Goal: Information Seeking & Learning: Learn about a topic

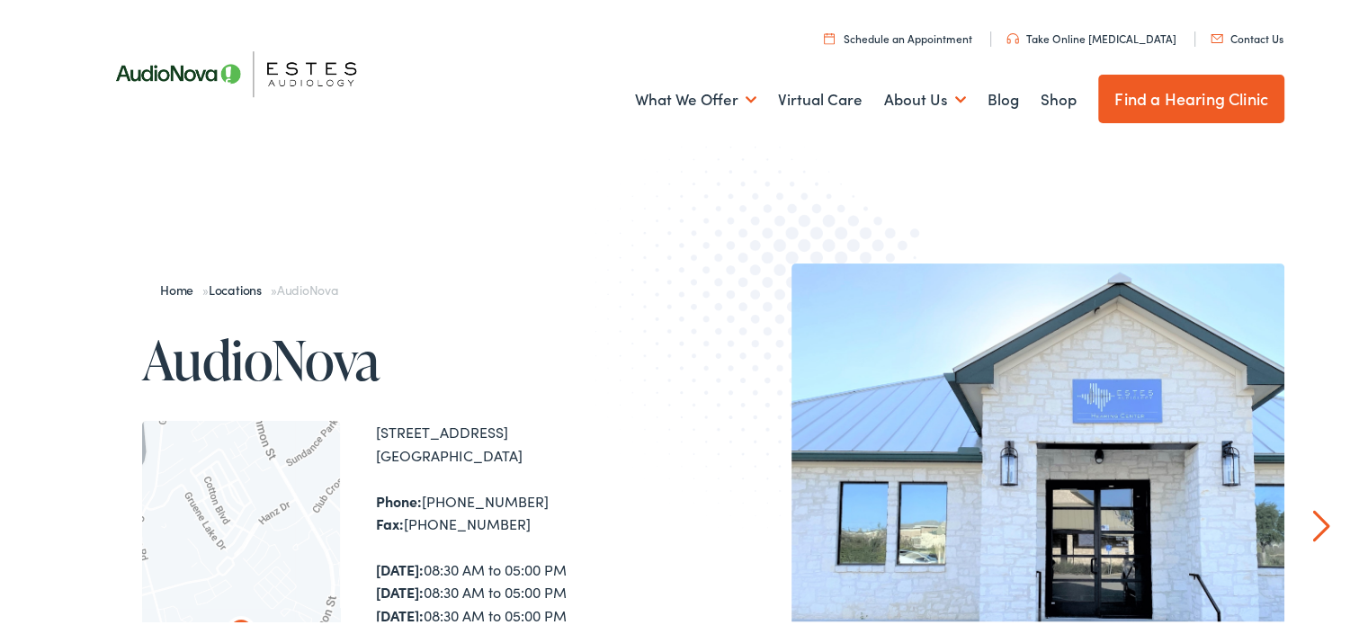
click at [900, 39] on link "Schedule an Appointment" at bounding box center [898, 35] width 148 height 15
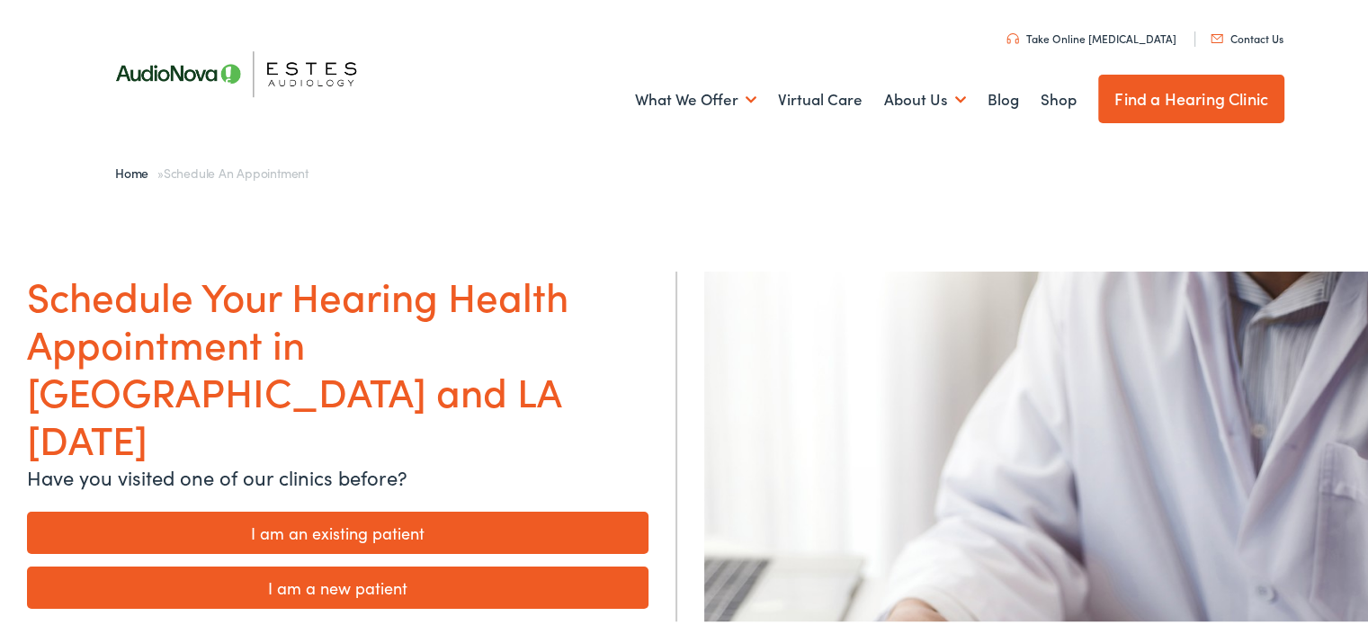
click at [442, 564] on link "I am a new patient" at bounding box center [337, 585] width 621 height 42
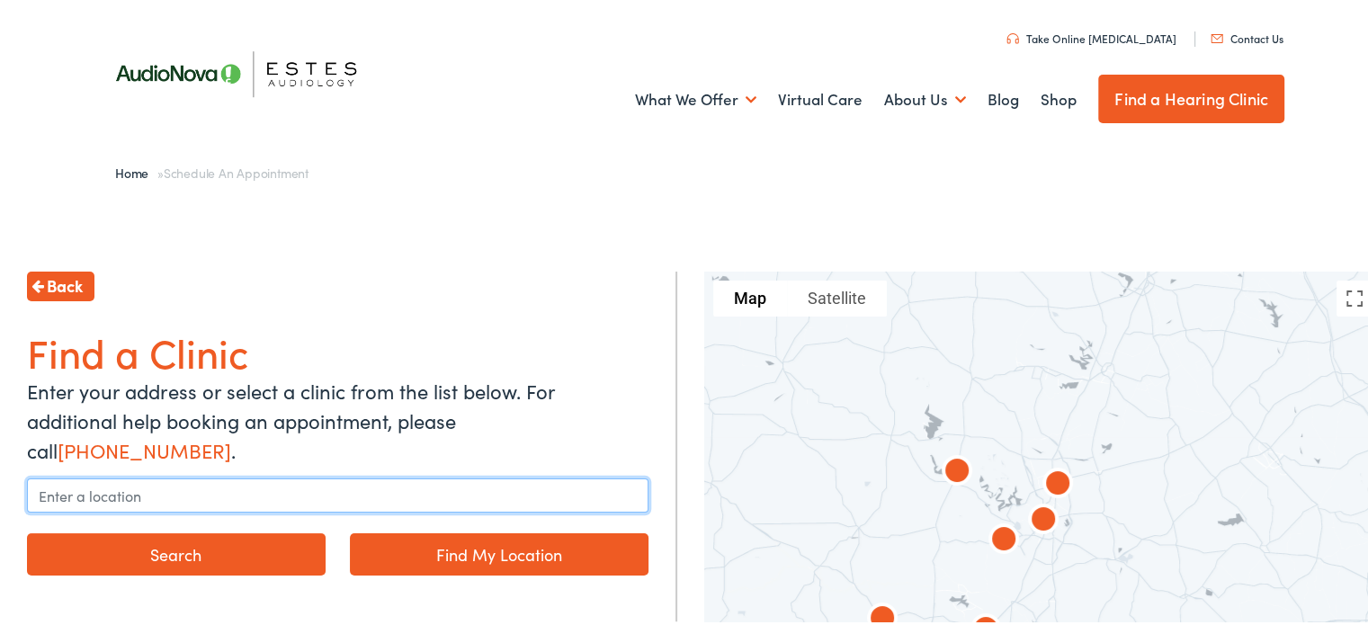
click at [219, 476] on input "text" at bounding box center [337, 493] width 621 height 34
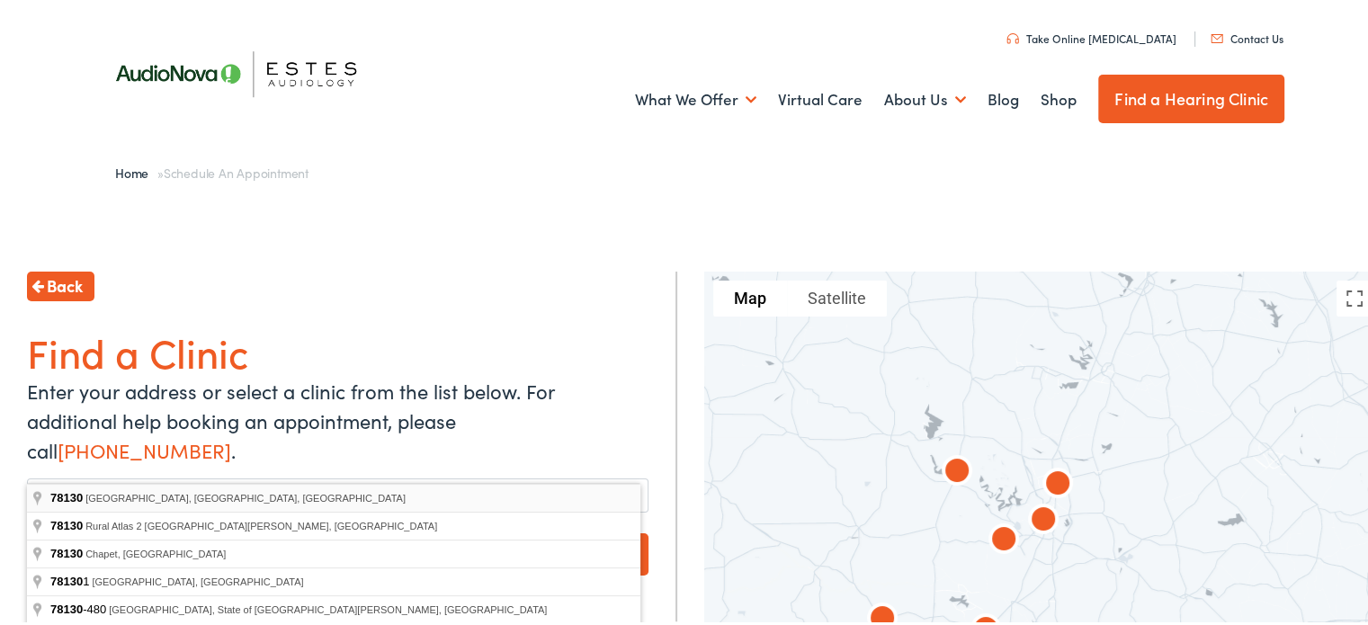
type input "Canyon Lake, TX 78130, USA"
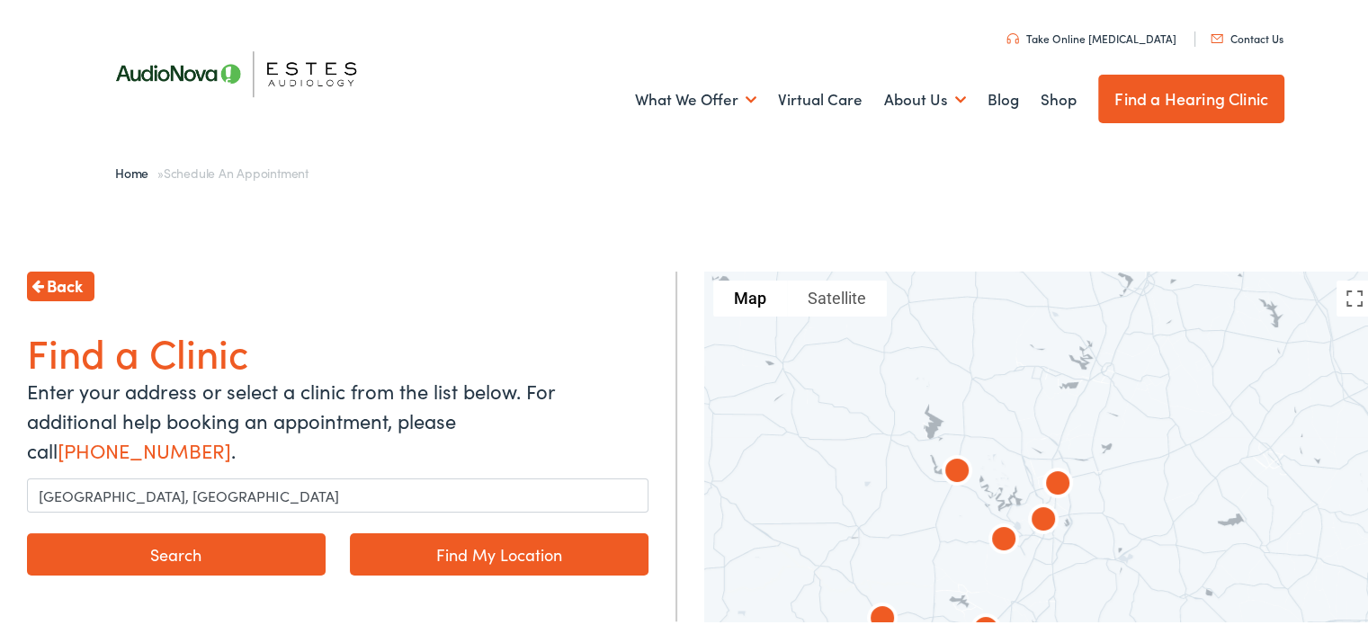
click at [244, 532] on button "Search" at bounding box center [176, 552] width 299 height 42
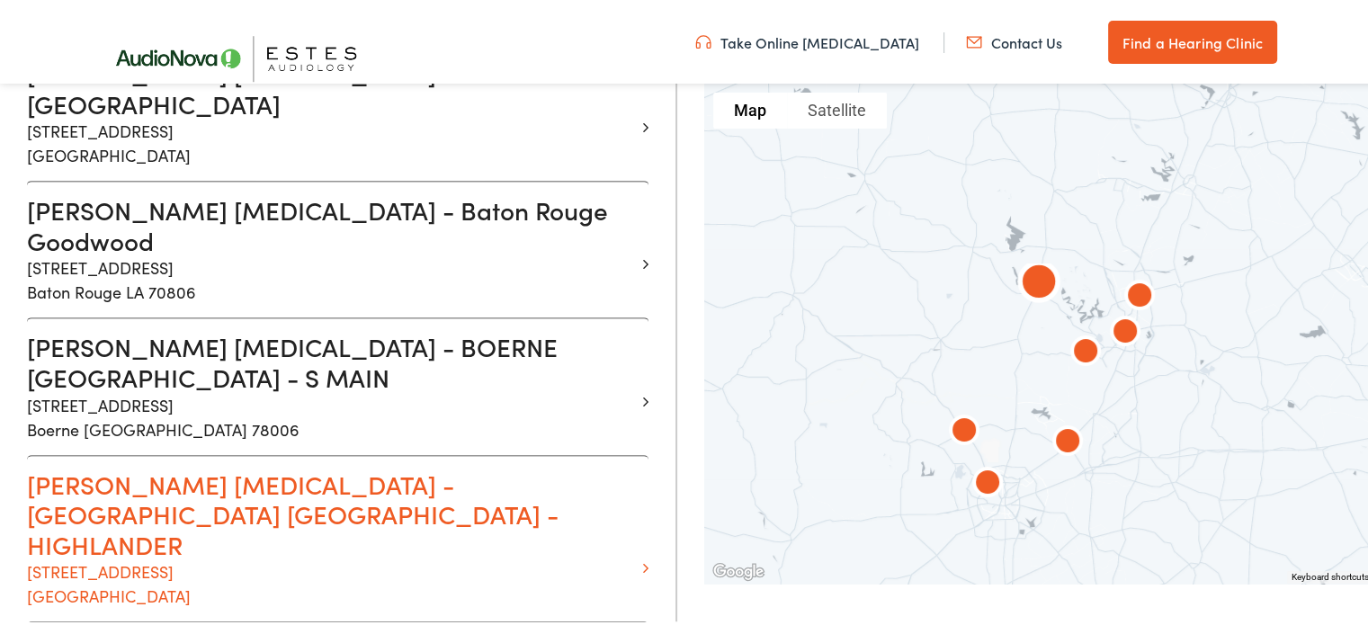
scroll to position [809, 0]
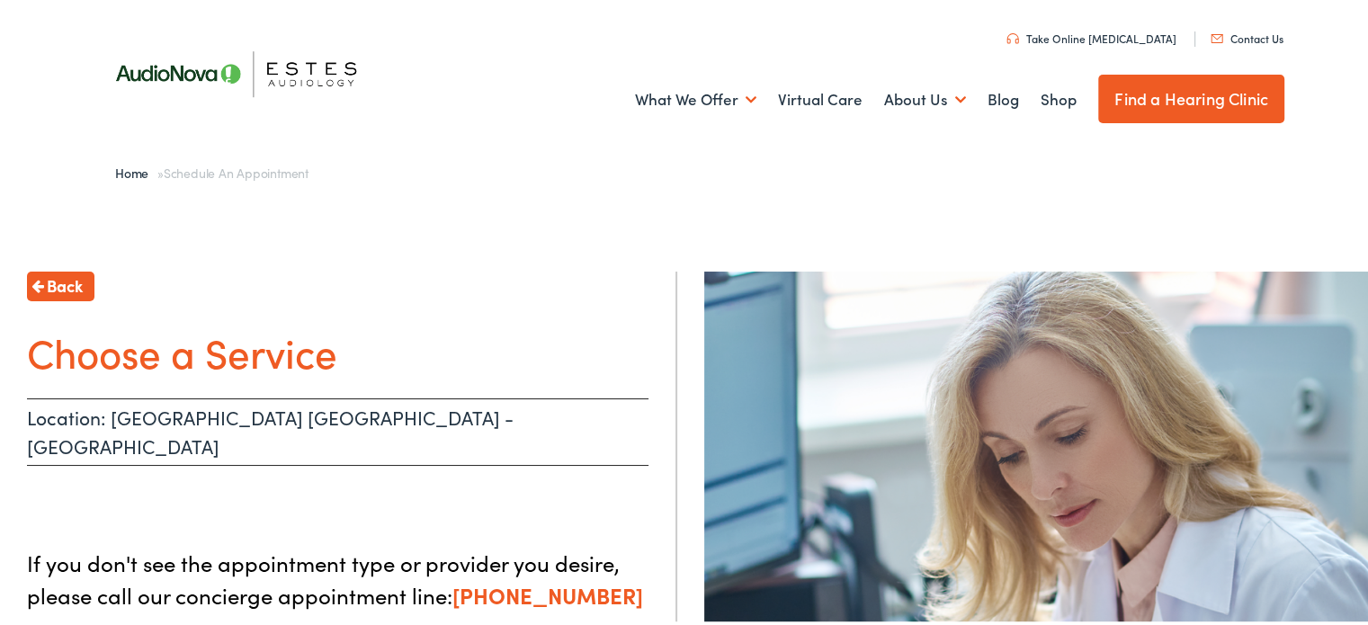
click at [79, 276] on span "Back" at bounding box center [65, 283] width 36 height 24
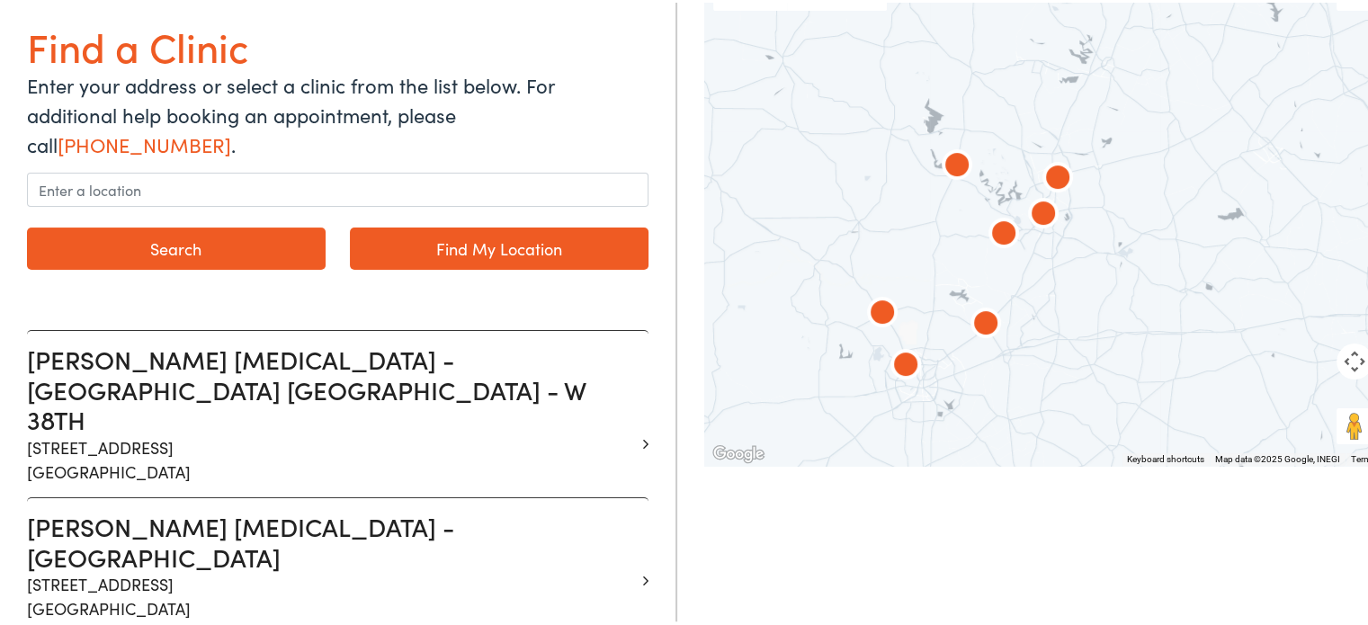
scroll to position [180, 0]
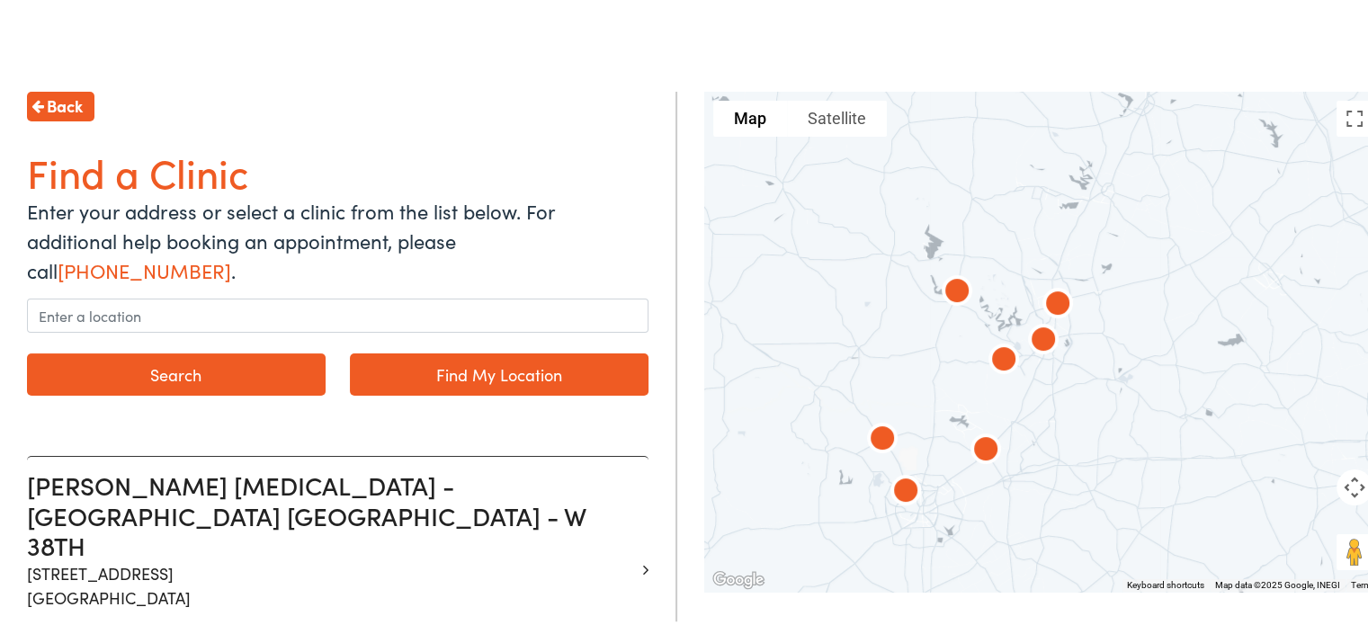
click at [527, 351] on link "Find My Location" at bounding box center [499, 372] width 299 height 42
type input "New Braunfels, Texas"
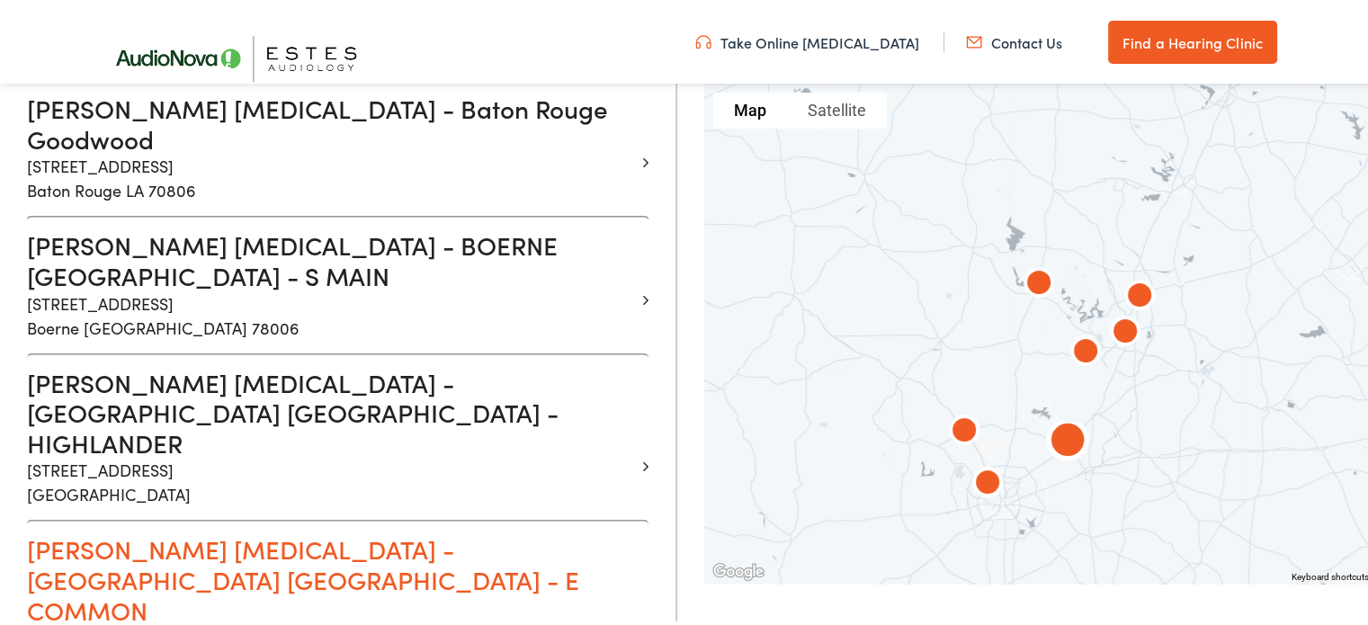
scroll to position [894, 0]
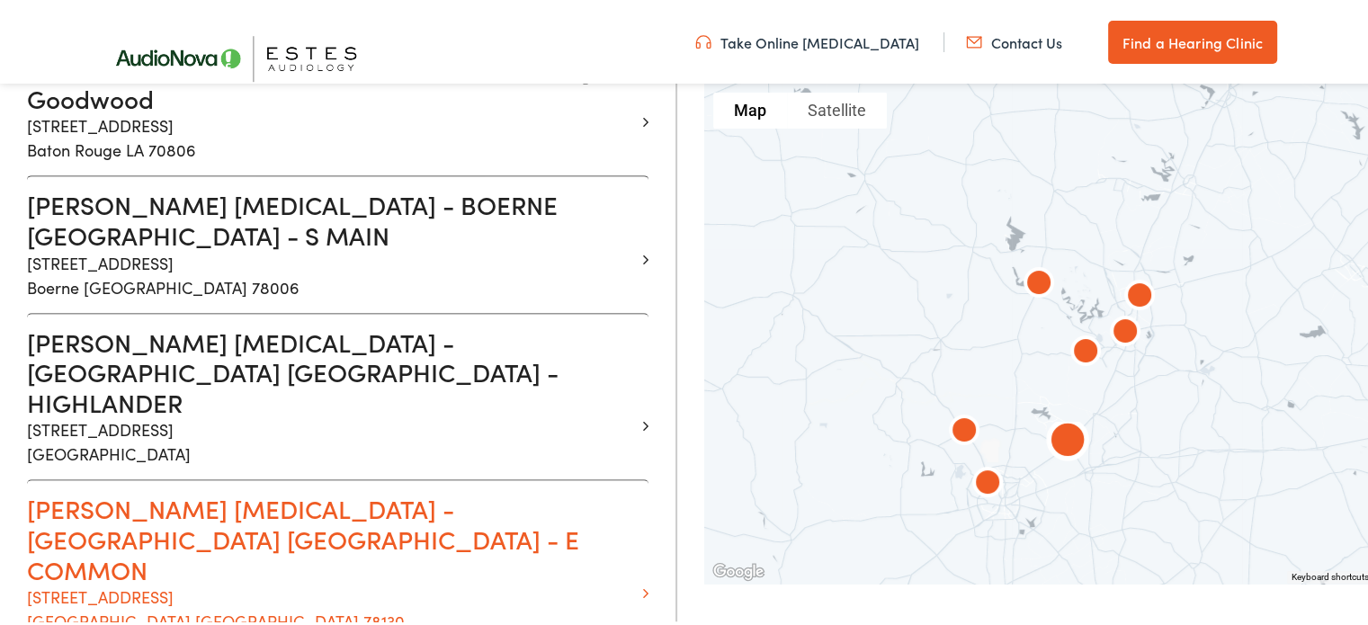
click at [558, 491] on h3 "Estes Audiology - NEW BRAUNFELS TX - E COMMON" at bounding box center [331, 536] width 608 height 91
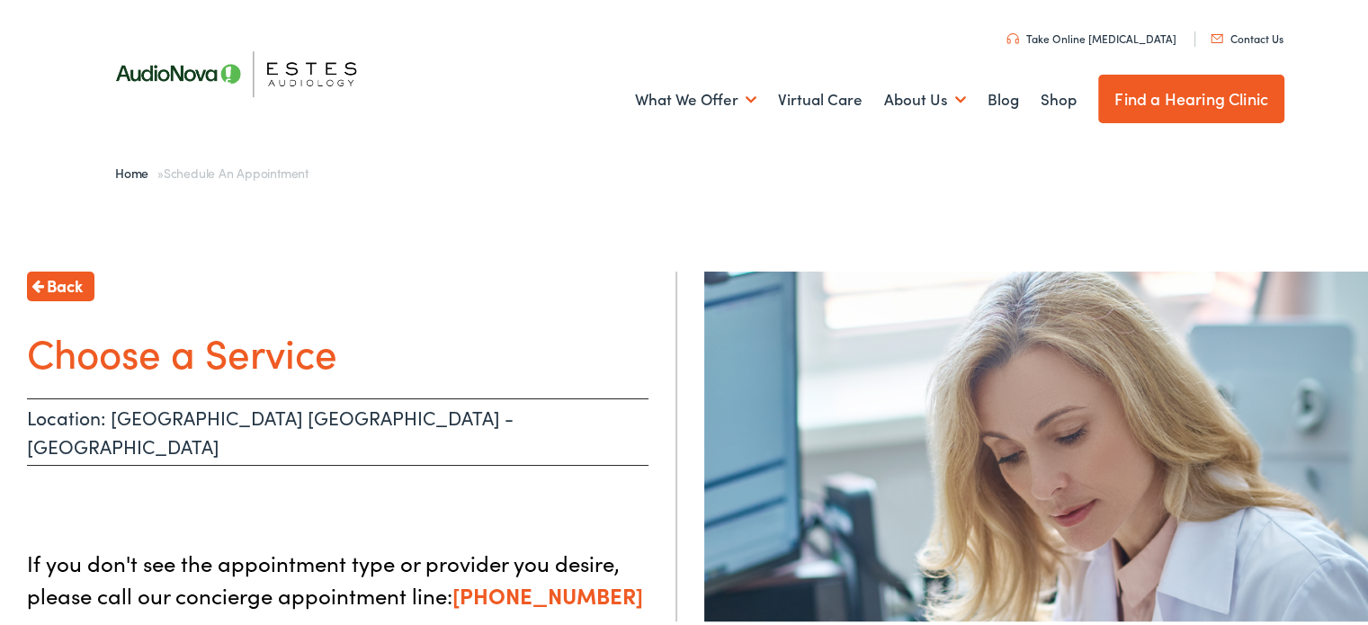
click at [119, 172] on link "Home" at bounding box center [136, 170] width 42 height 18
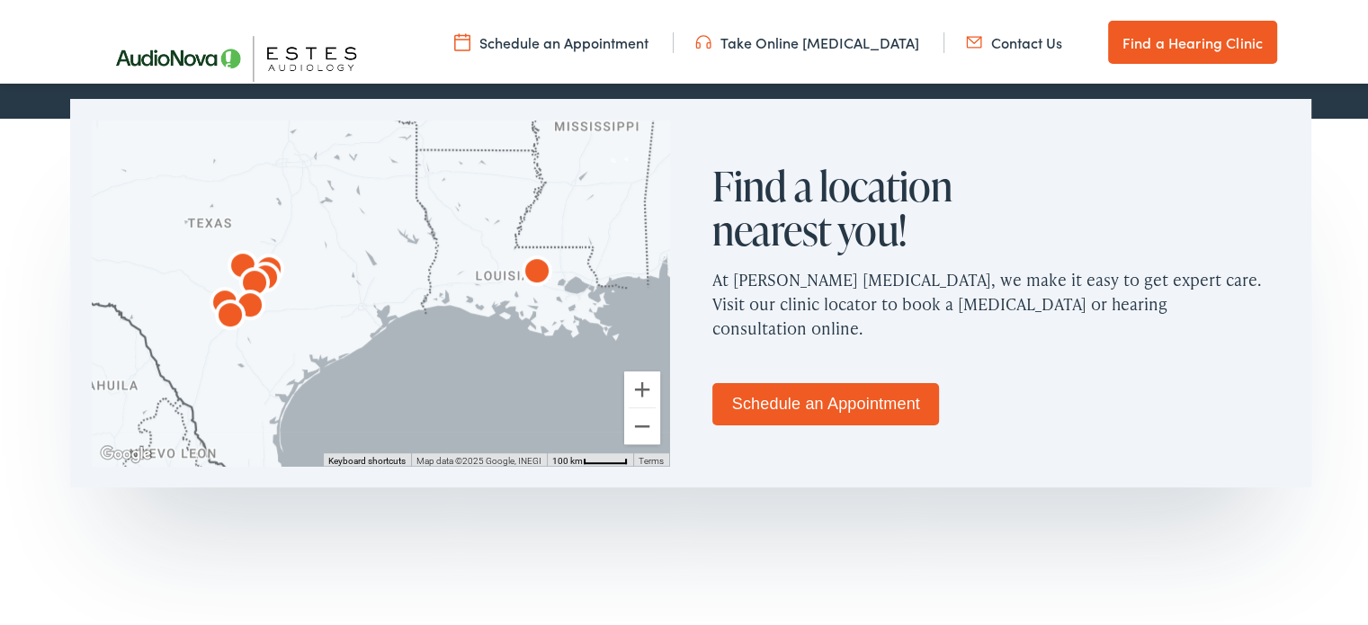
scroll to position [1079, 0]
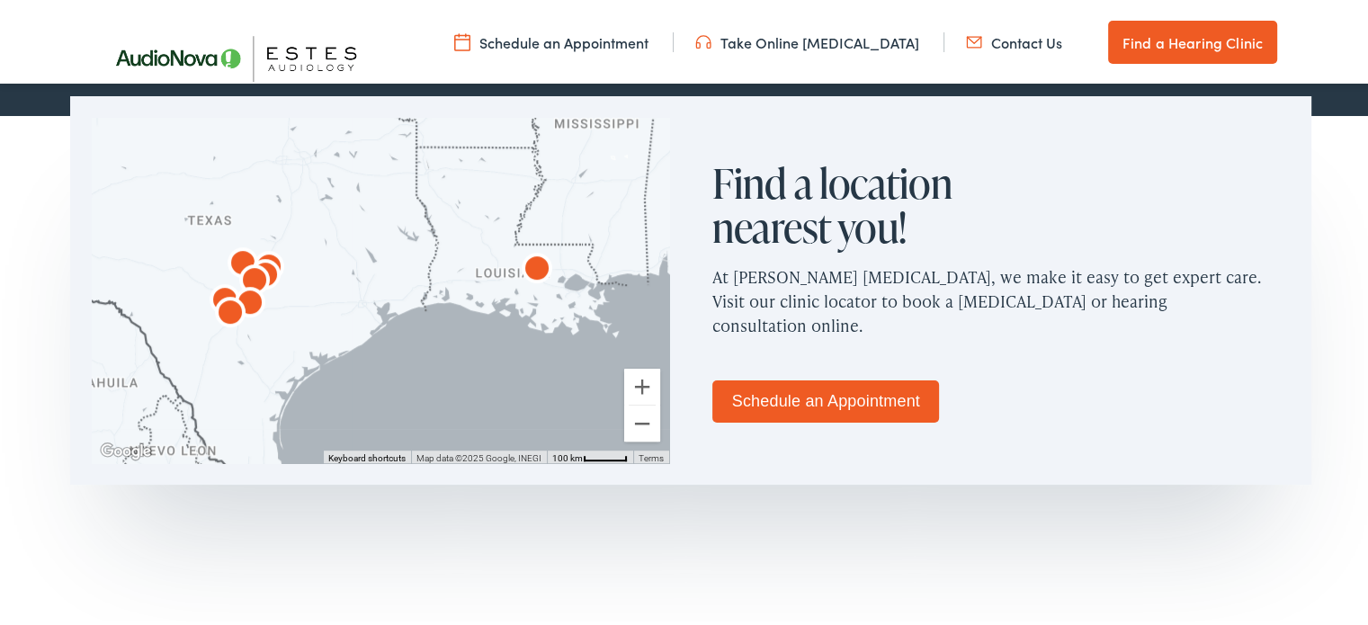
click at [746, 393] on link "Schedule an Appointment" at bounding box center [825, 399] width 227 height 42
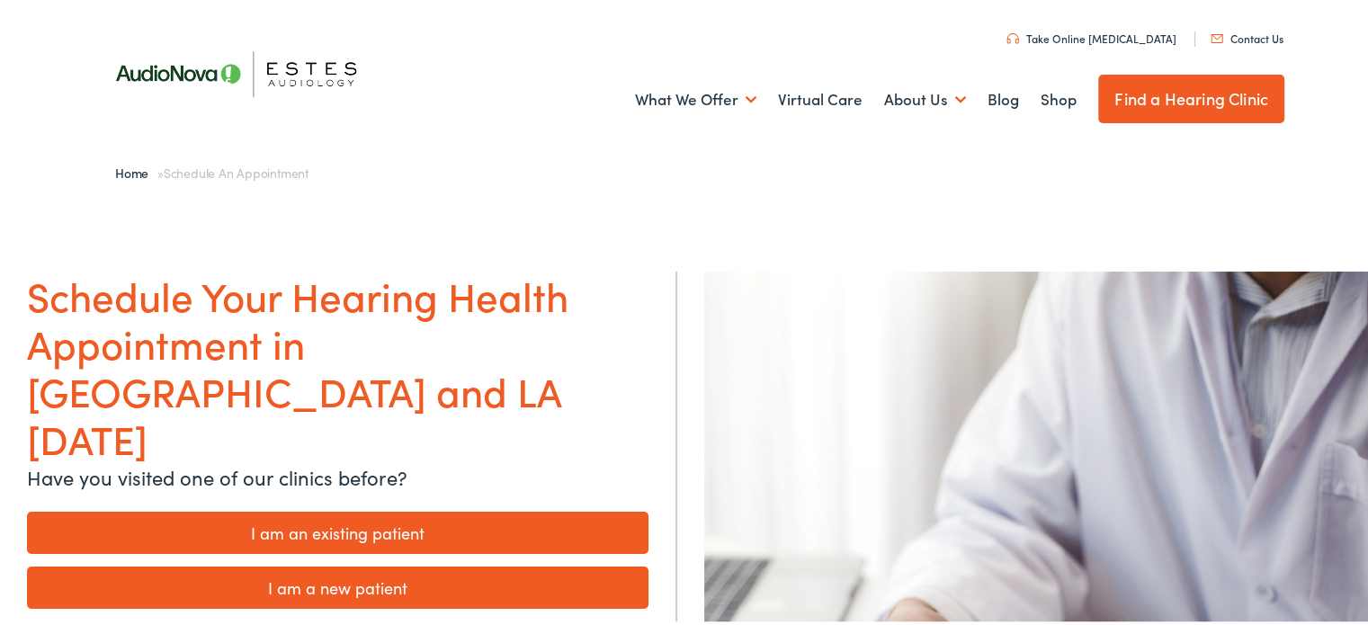
click at [518, 564] on link "I am a new patient" at bounding box center [337, 585] width 621 height 42
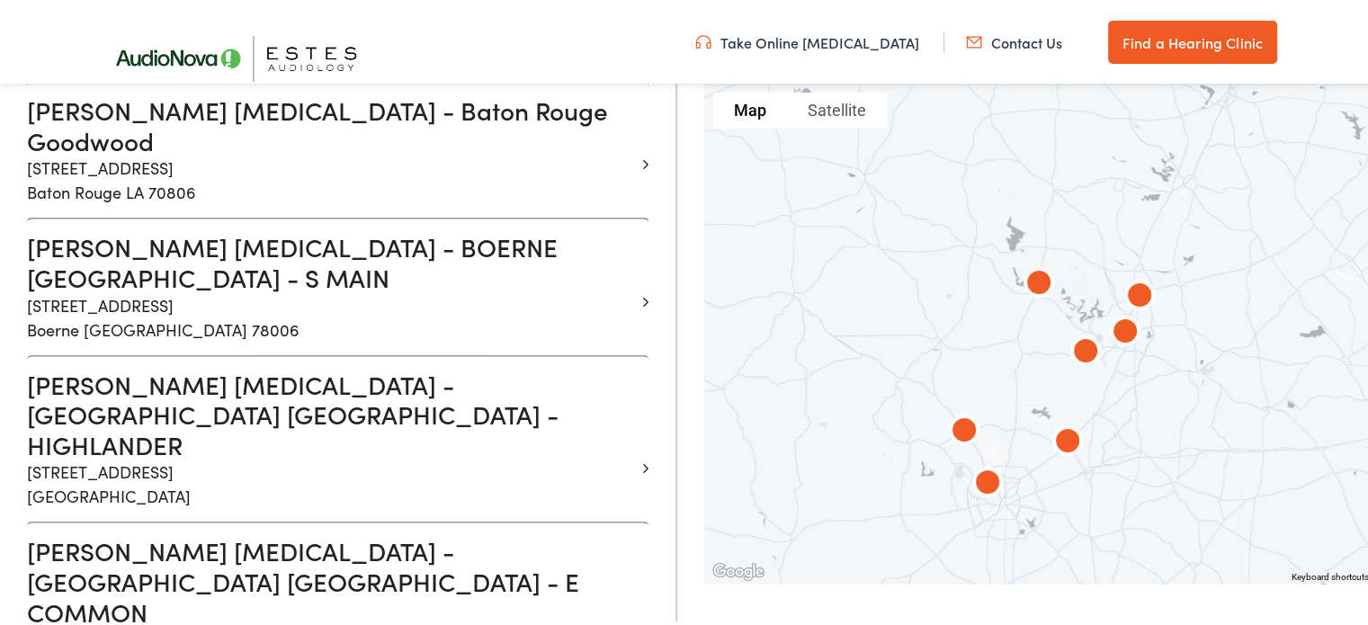
scroll to position [899, 0]
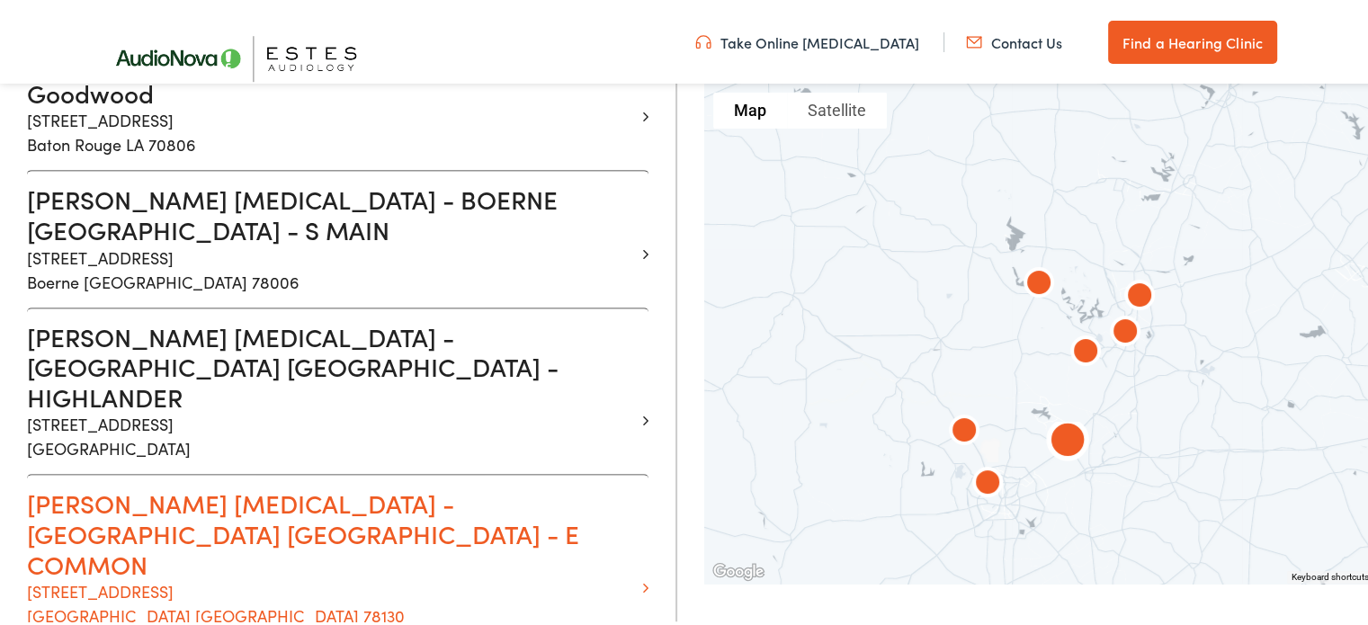
click at [502, 576] on p "1529 Common Street New Braunfels TX 78130" at bounding box center [331, 600] width 608 height 49
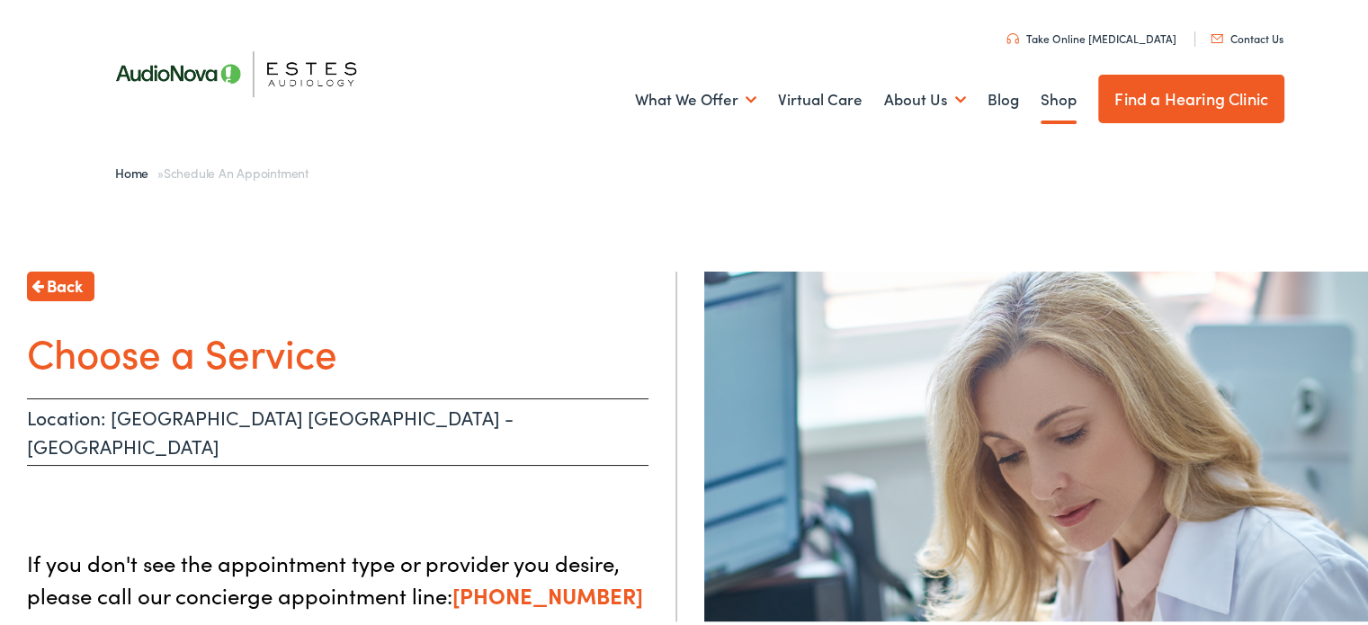
click at [1054, 103] on link "Shop" at bounding box center [1059, 97] width 36 height 67
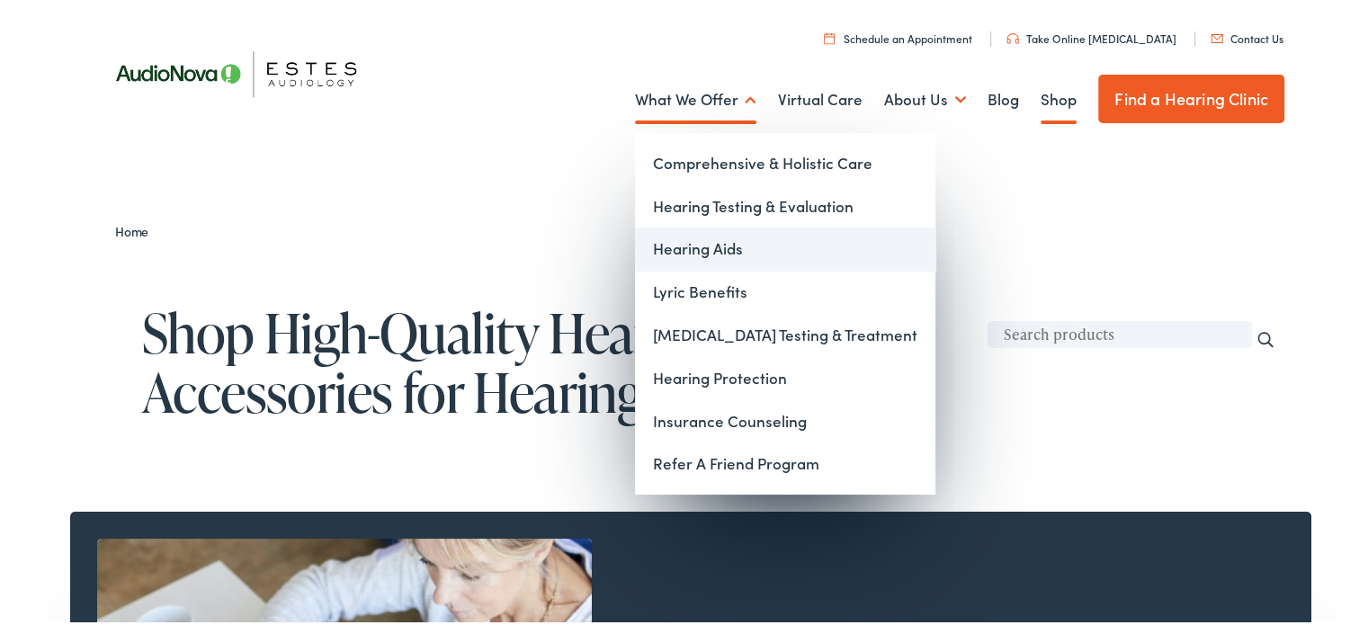
click at [708, 237] on link "Hearing Aids" at bounding box center [785, 246] width 300 height 43
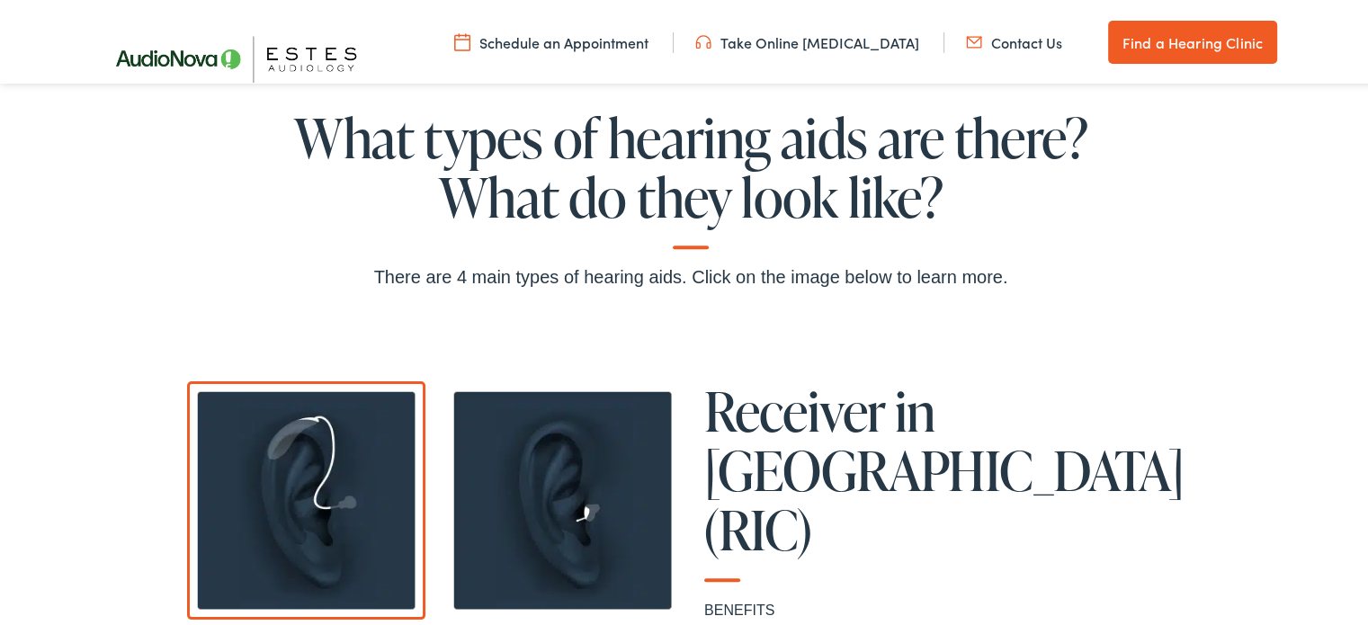
scroll to position [1169, 0]
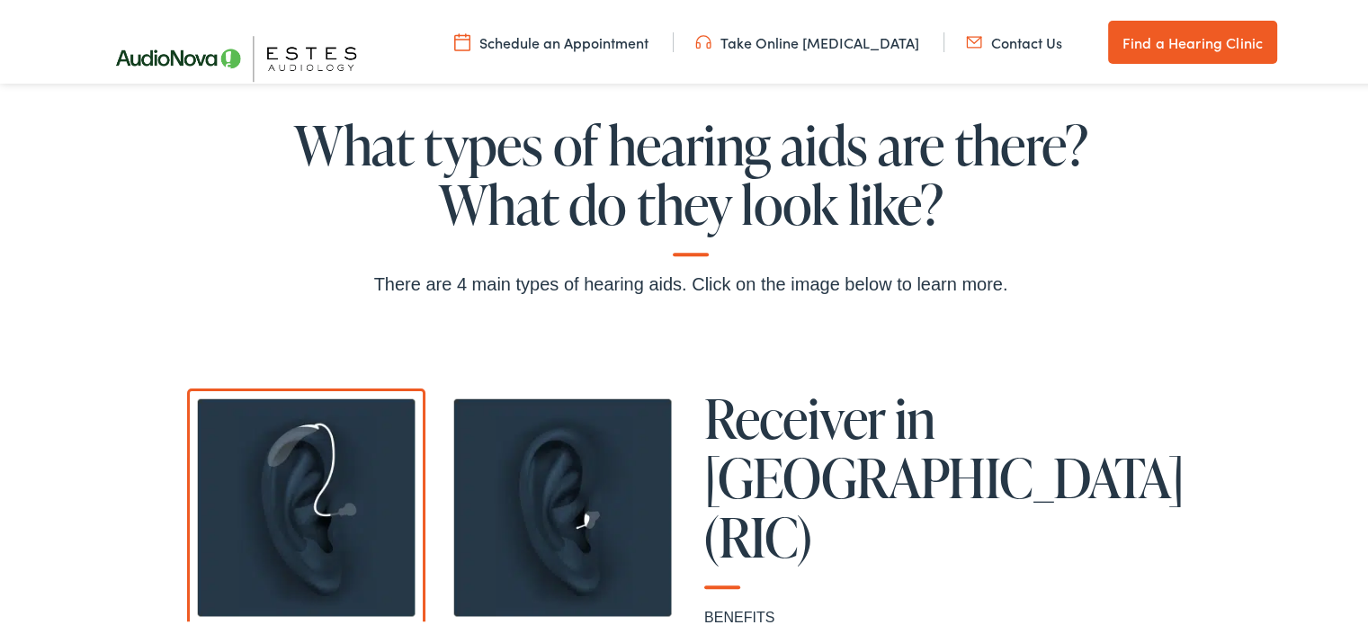
click at [591, 487] on img at bounding box center [562, 505] width 238 height 238
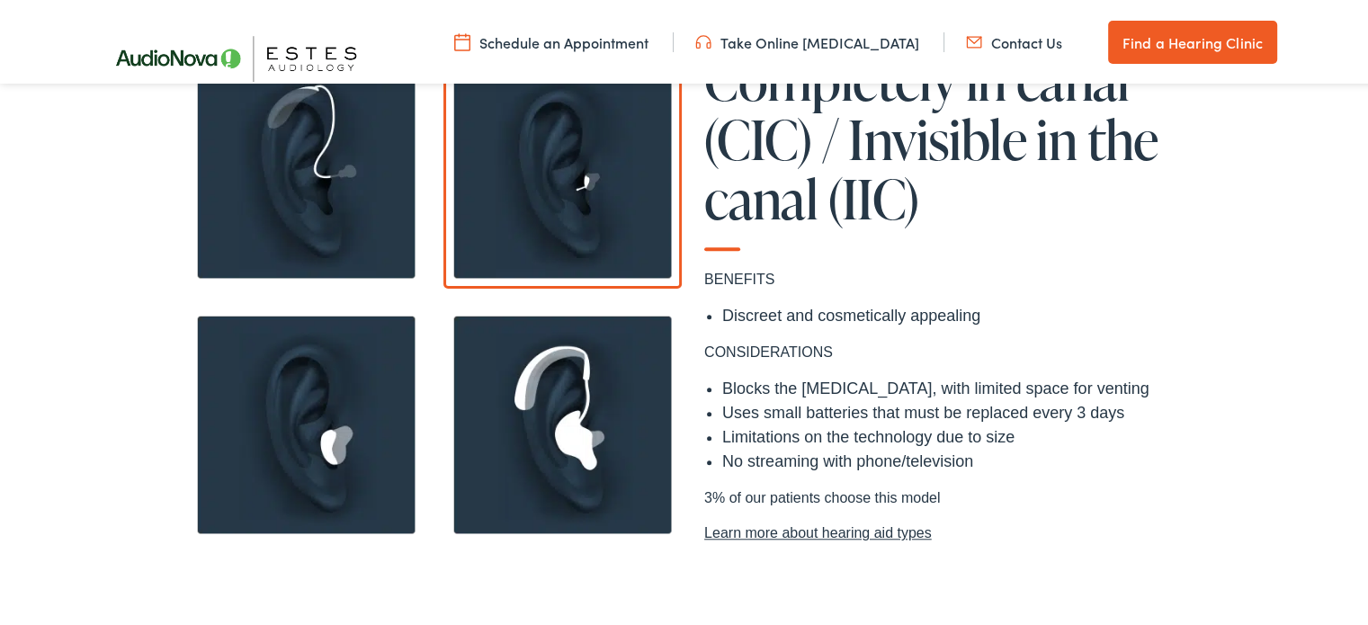
scroll to position [1529, 0]
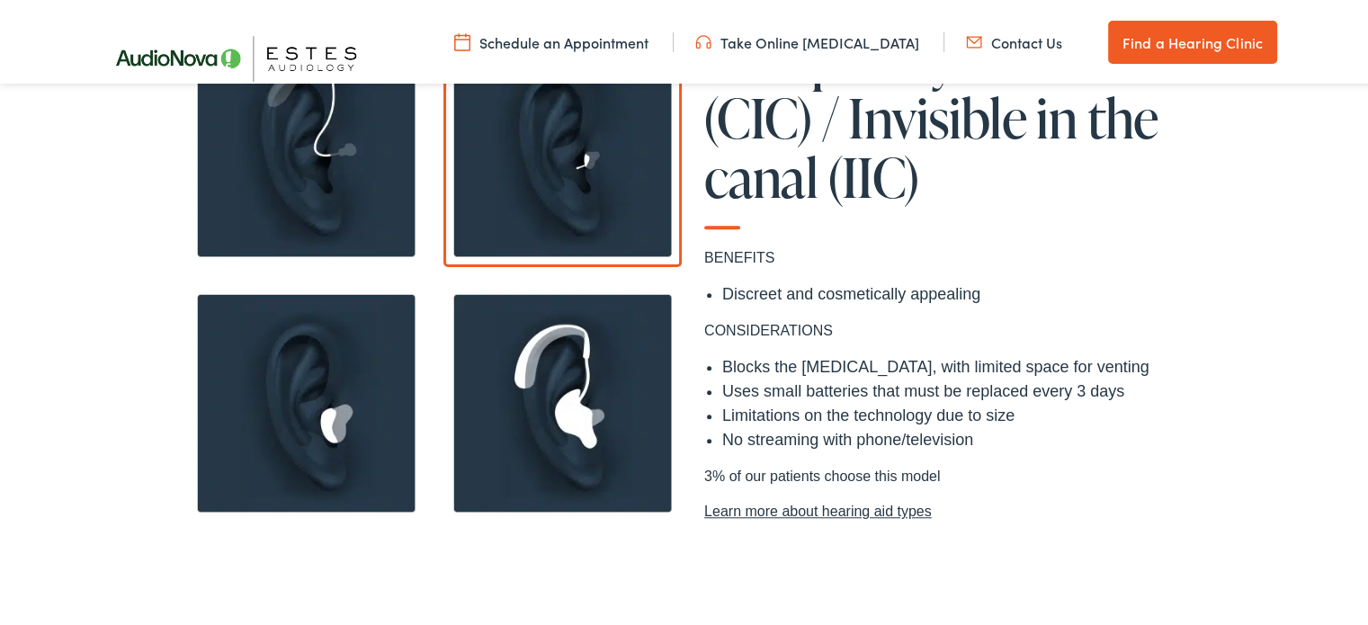
click at [294, 386] on img at bounding box center [306, 400] width 238 height 238
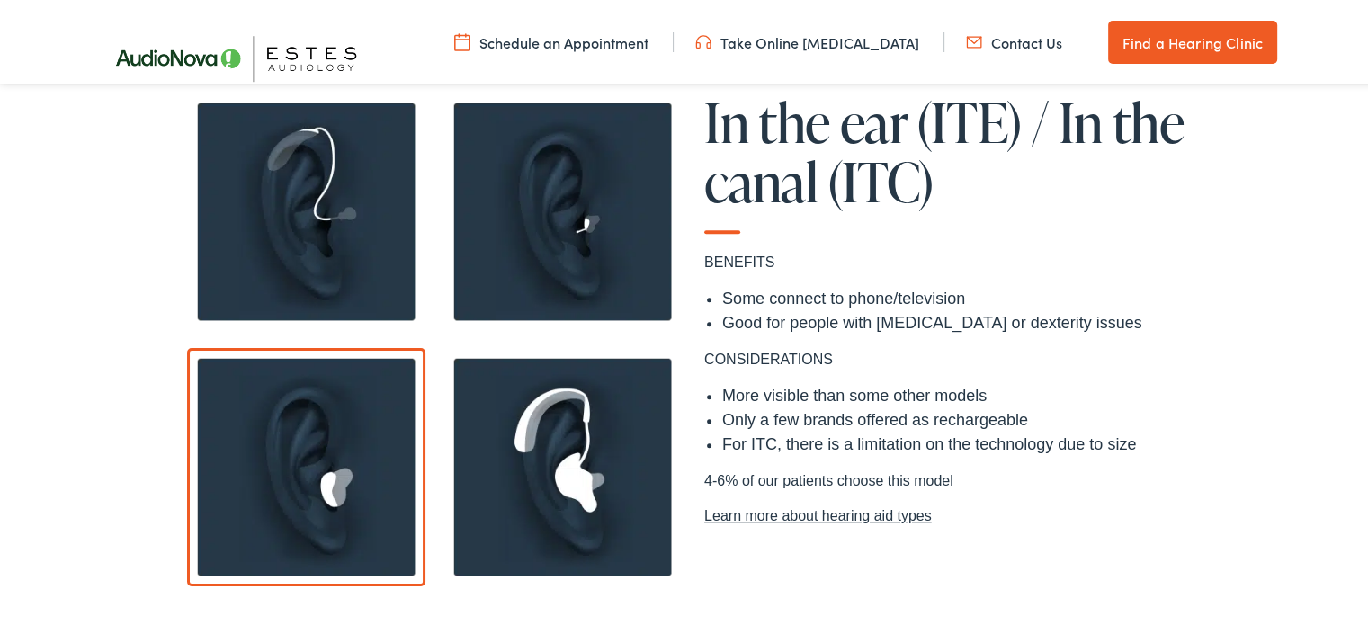
scroll to position [1439, 0]
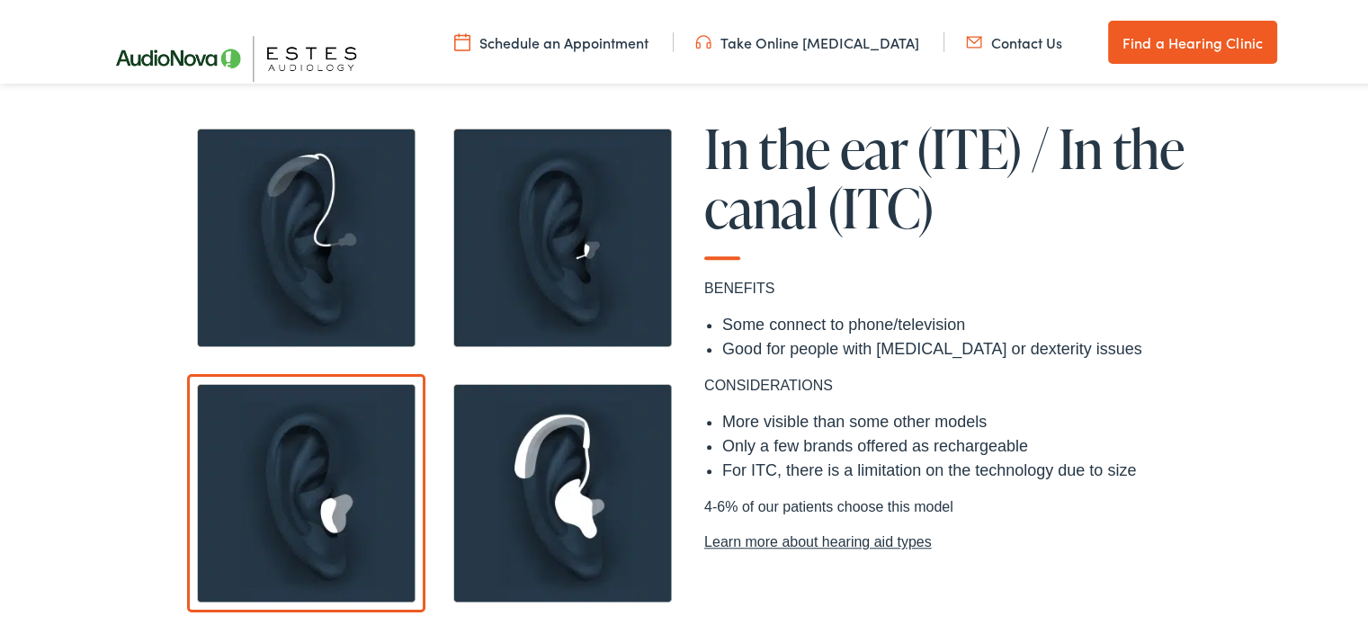
click at [551, 427] on img at bounding box center [562, 490] width 238 height 238
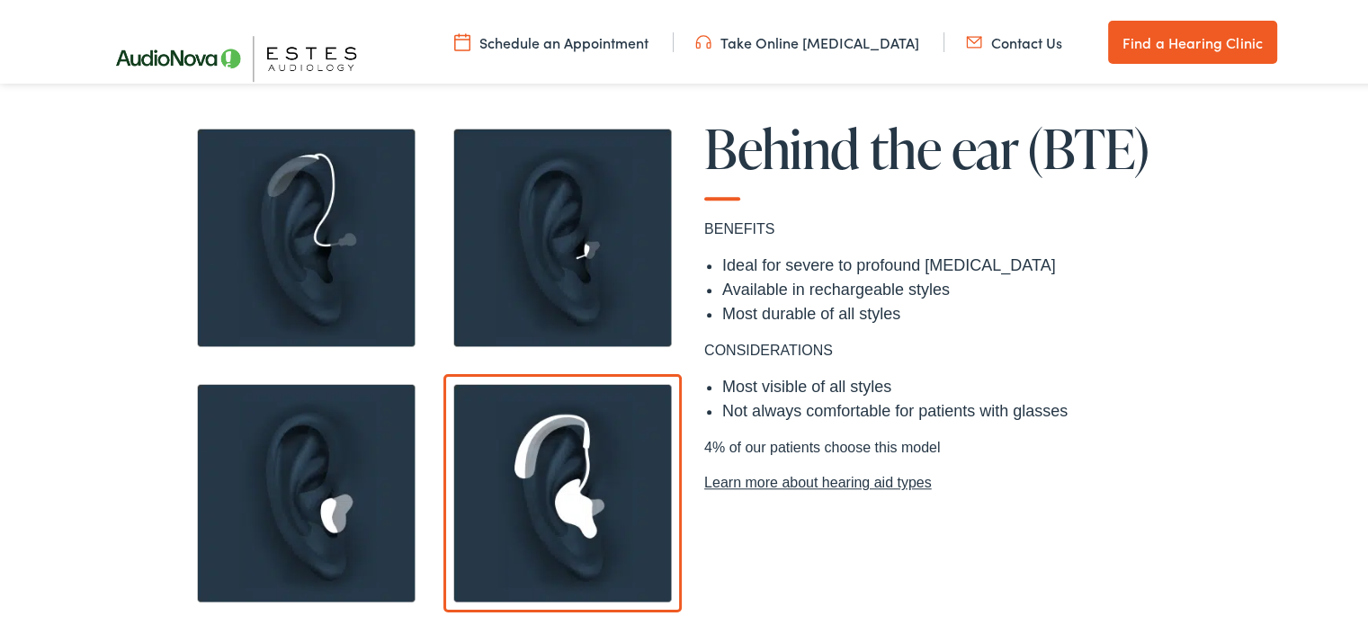
click at [804, 476] on link "Learn more about hearing aid types" at bounding box center [947, 480] width 486 height 22
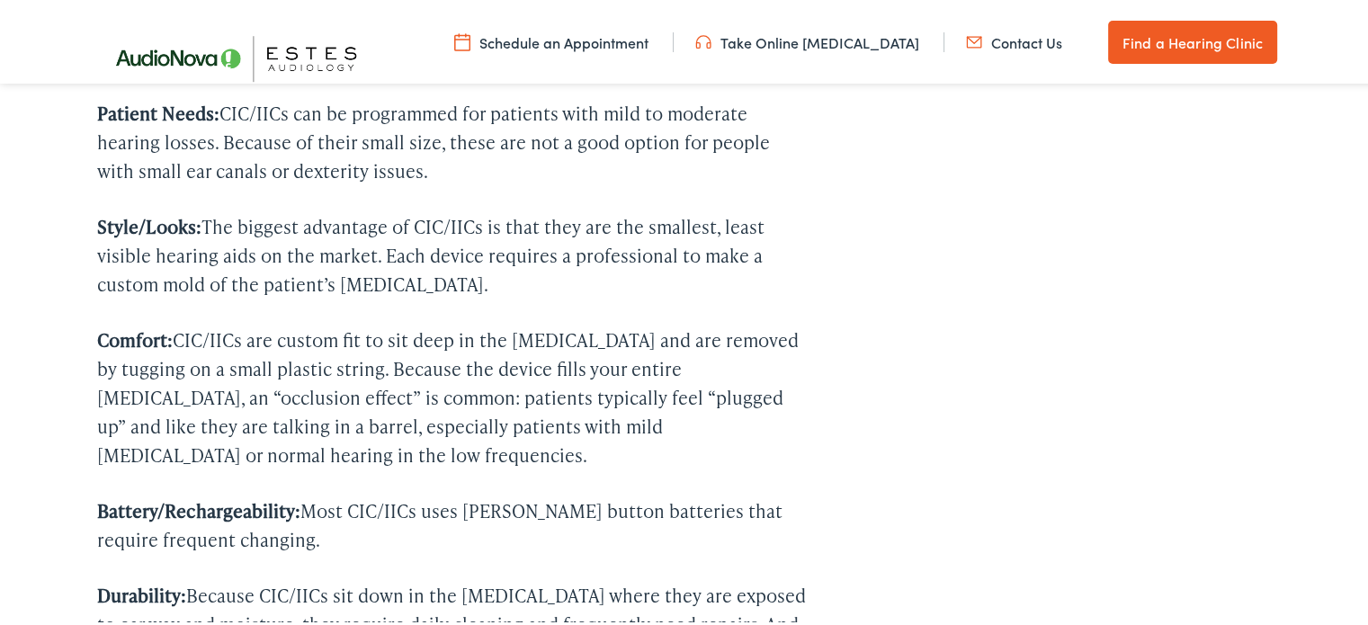
scroll to position [2698, 0]
